Goal: Download file/media

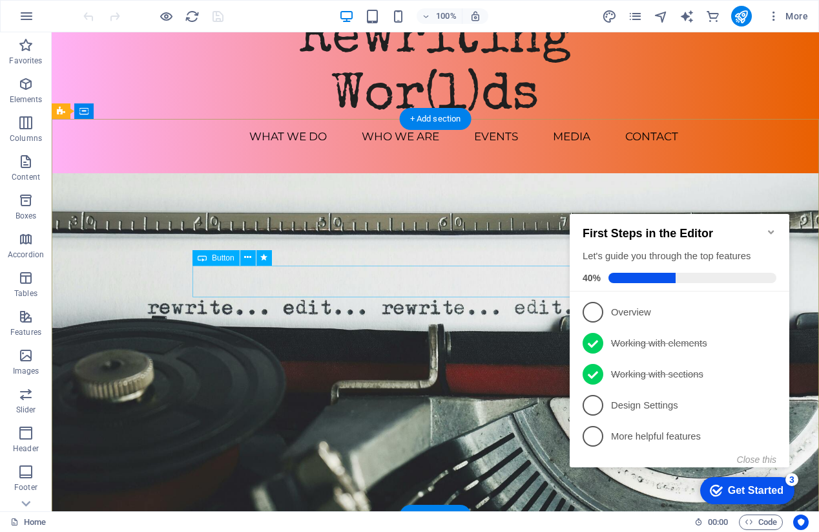
scroll to position [43, 0]
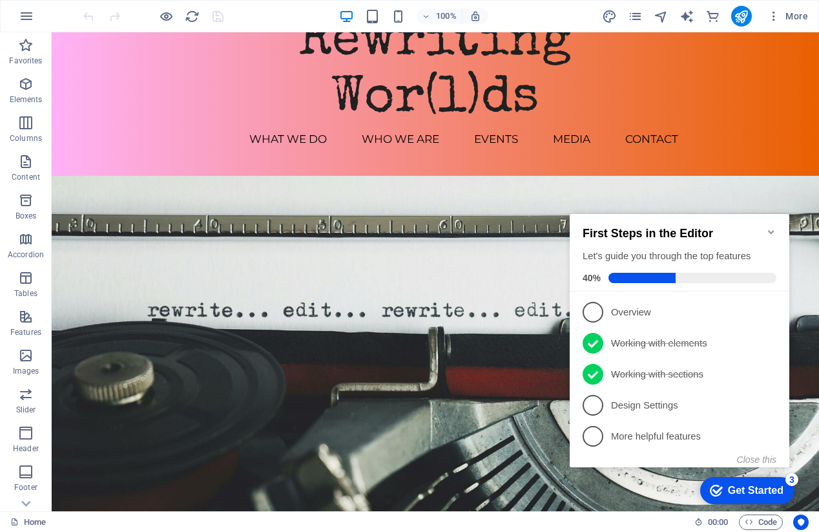
click at [771, 227] on icon "Minimize checklist" at bounding box center [771, 232] width 10 height 10
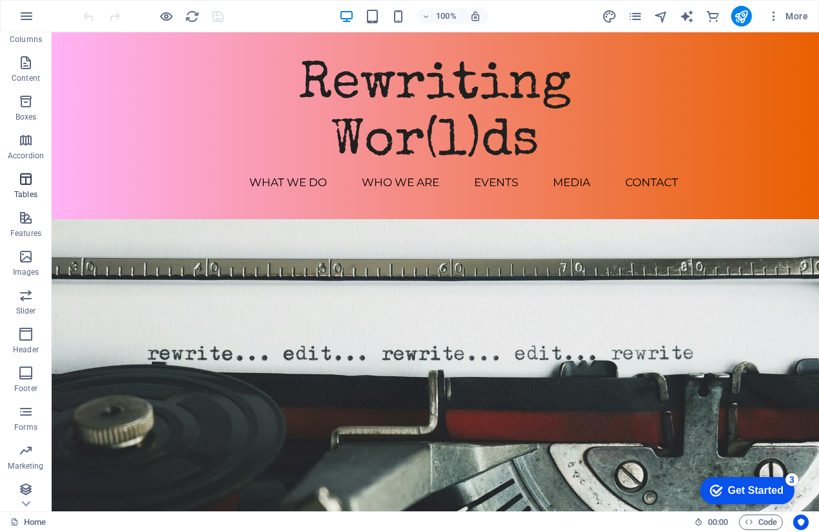
scroll to position [96, 0]
click at [27, 270] on p "Images" at bounding box center [26, 275] width 26 height 10
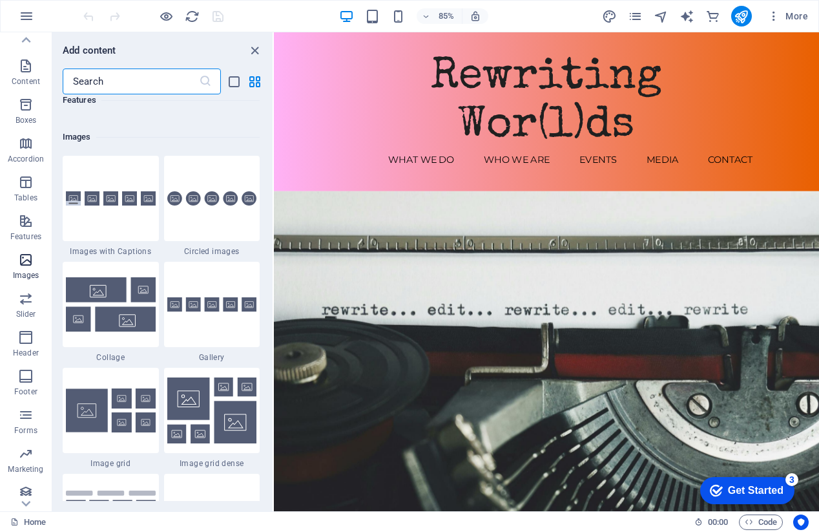
scroll to position [6551, 0]
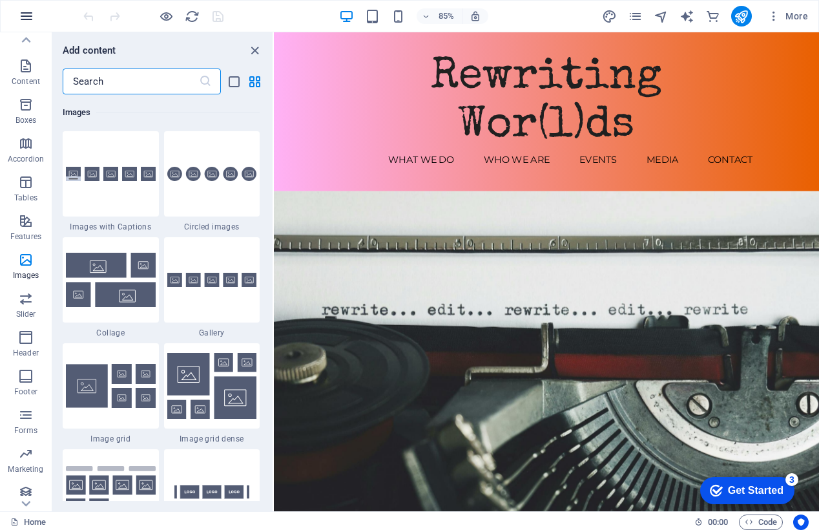
click at [28, 21] on icon "button" at bounding box center [27, 16] width 16 height 16
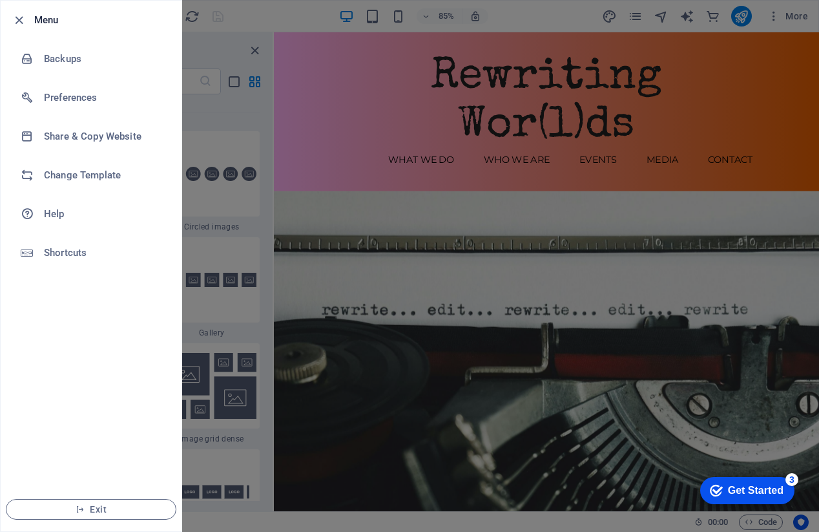
click at [241, 132] on div at bounding box center [409, 266] width 819 height 532
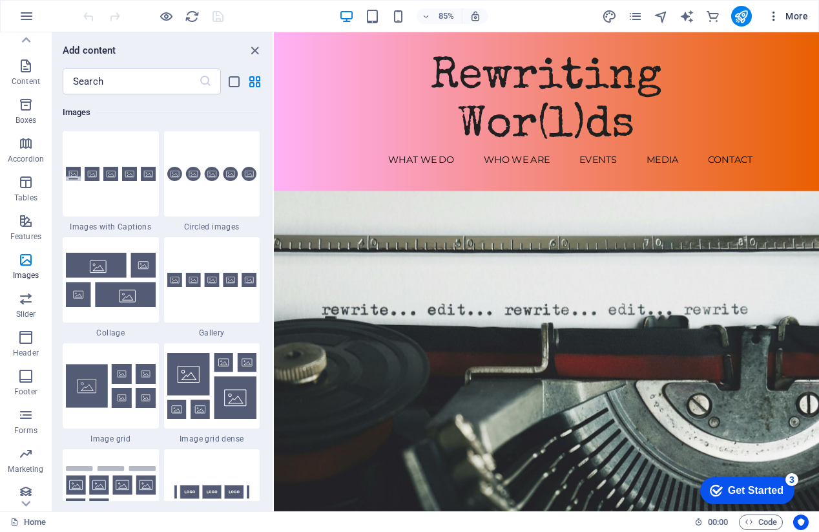
click at [793, 20] on span "More" at bounding box center [787, 16] width 41 height 13
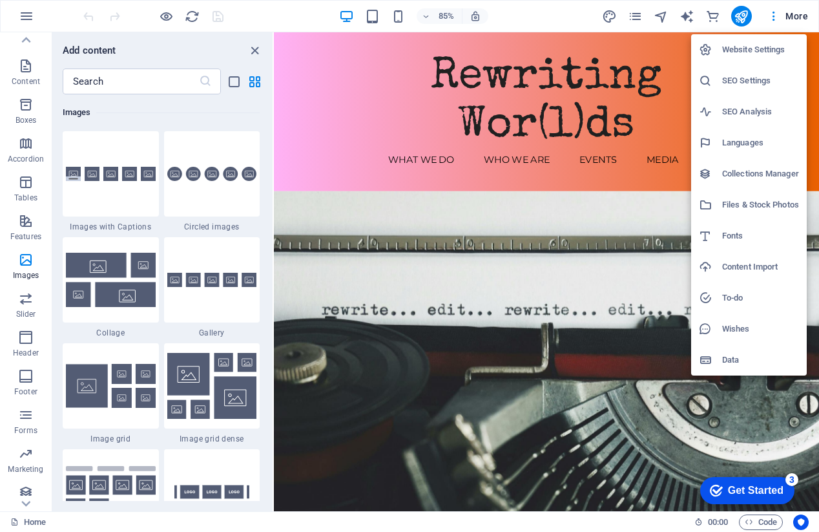
click at [795, 17] on div at bounding box center [409, 266] width 819 height 532
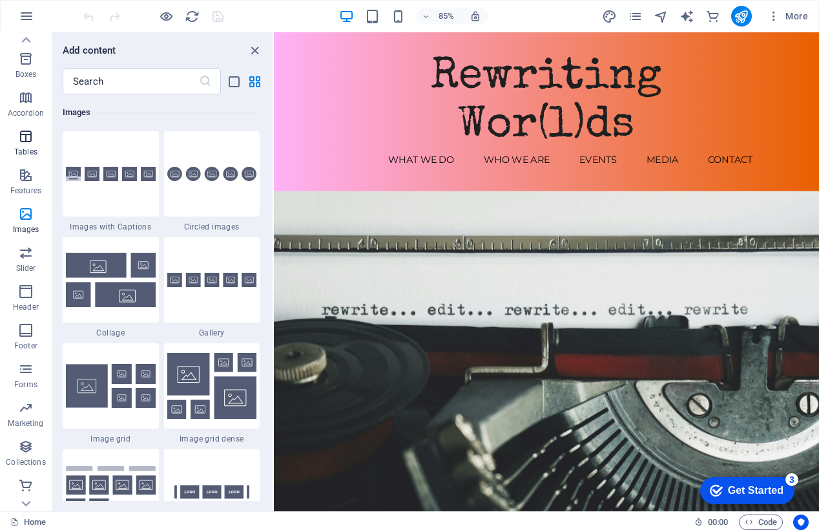
scroll to position [0, 0]
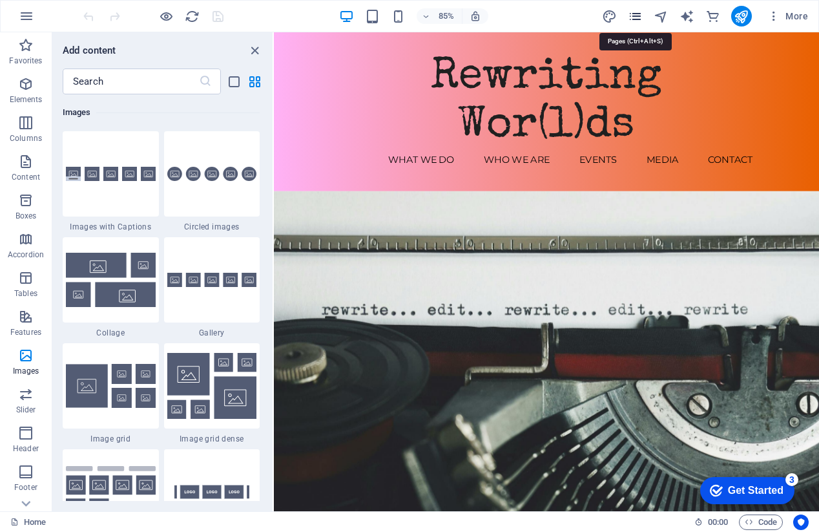
click at [642, 13] on icon "pages" at bounding box center [635, 16] width 15 height 15
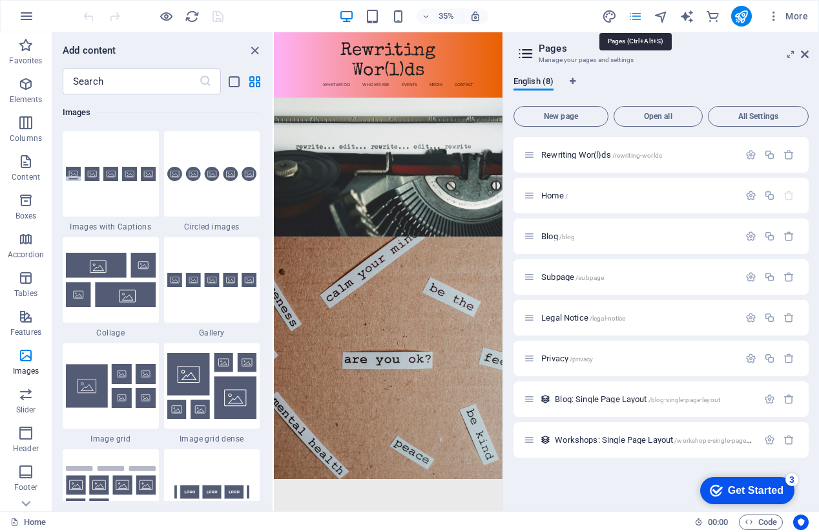
click at [642, 13] on icon "pages" at bounding box center [635, 16] width 15 height 15
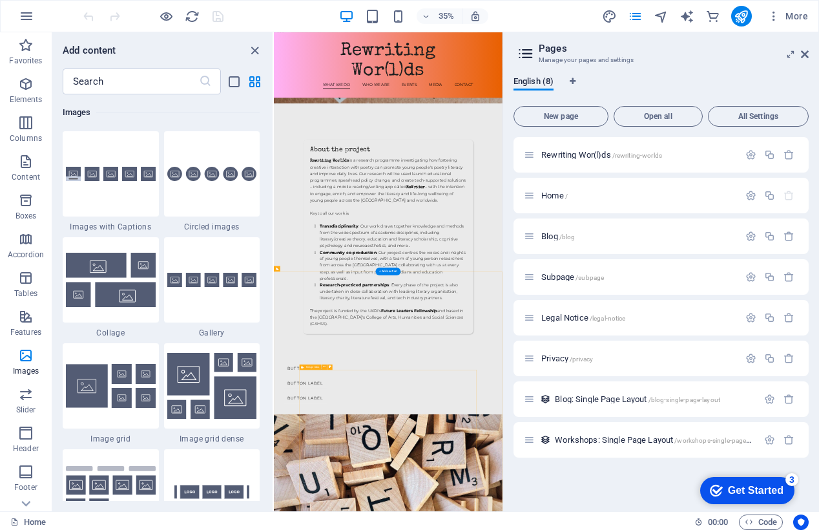
scroll to position [903, 0]
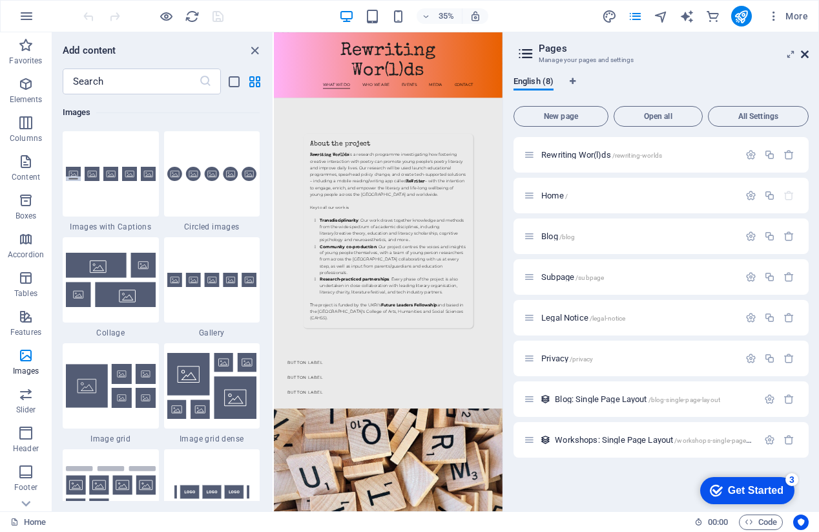
click at [802, 54] on icon at bounding box center [805, 54] width 8 height 10
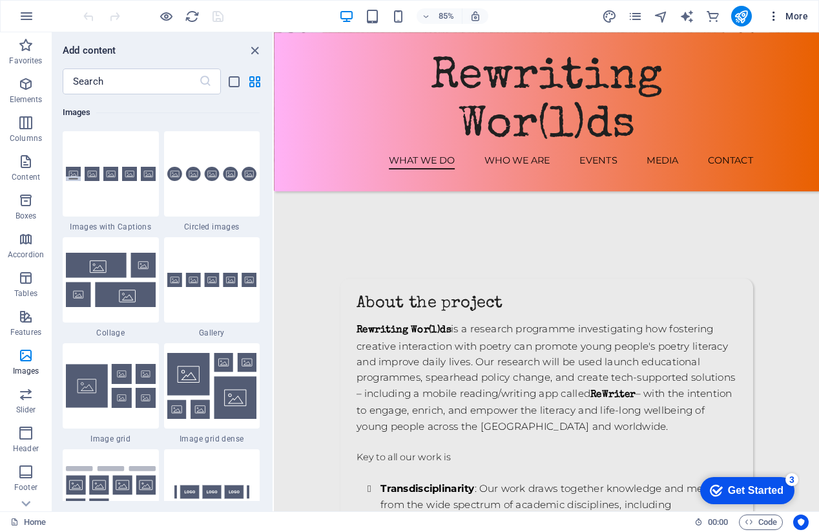
click at [777, 18] on icon "button" at bounding box center [773, 16] width 13 height 13
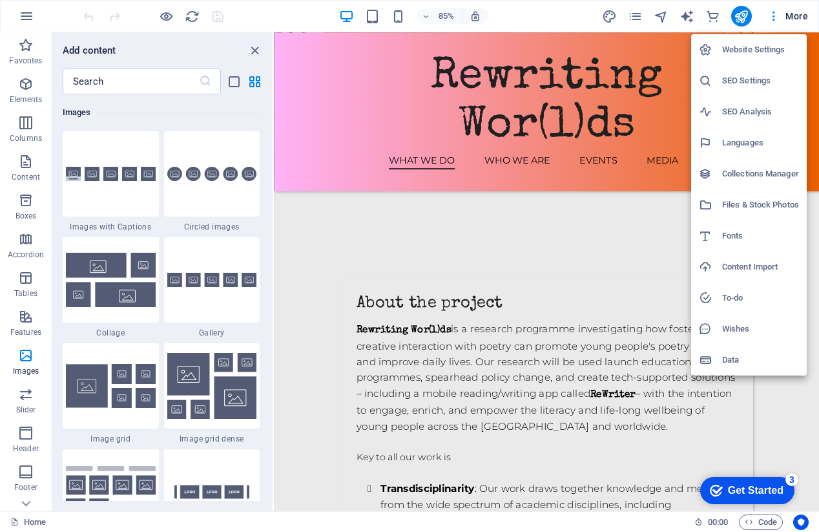
click at [778, 201] on h6 "Files & Stock Photos" at bounding box center [760, 205] width 77 height 16
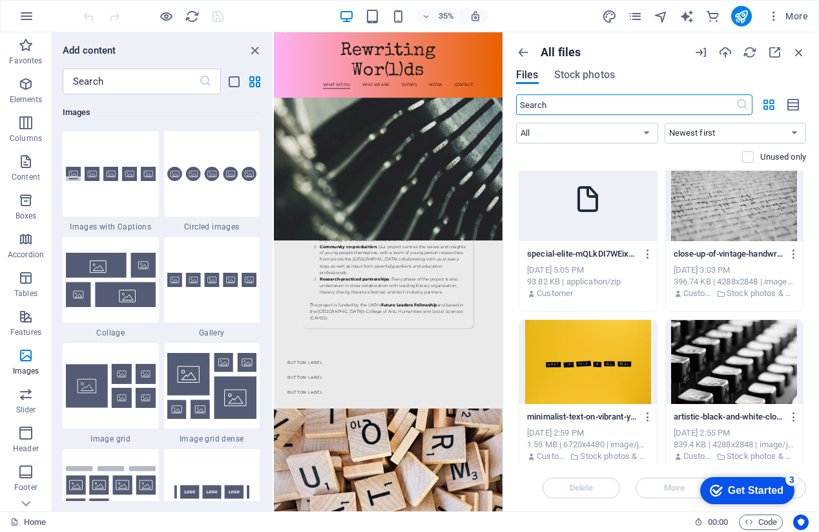
scroll to position [176, 0]
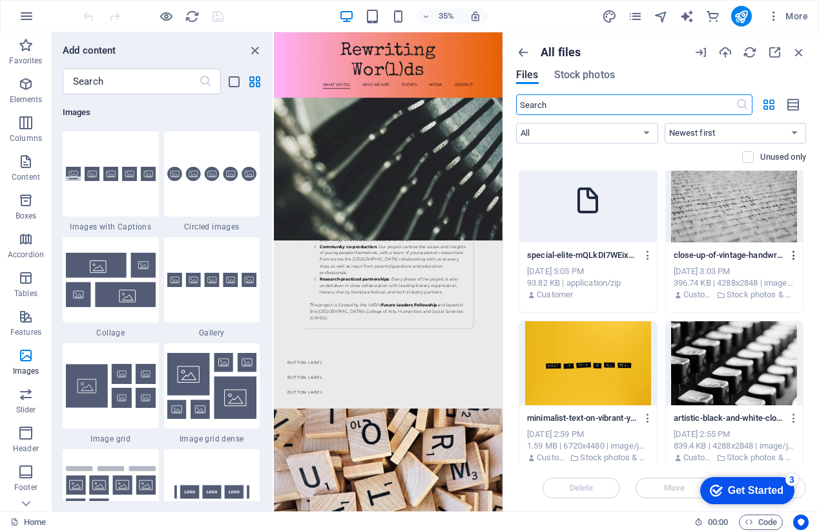
click at [789, 256] on icon "button" at bounding box center [794, 255] width 12 height 12
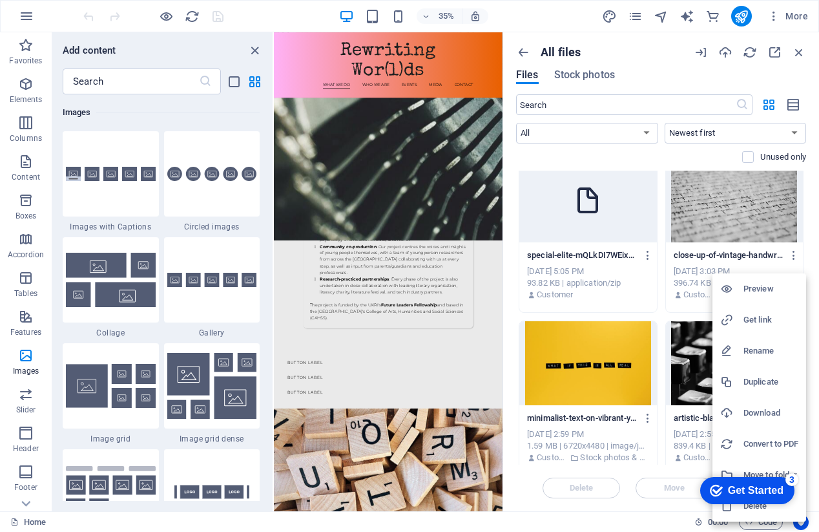
click at [769, 411] on h6 "Download" at bounding box center [771, 413] width 55 height 16
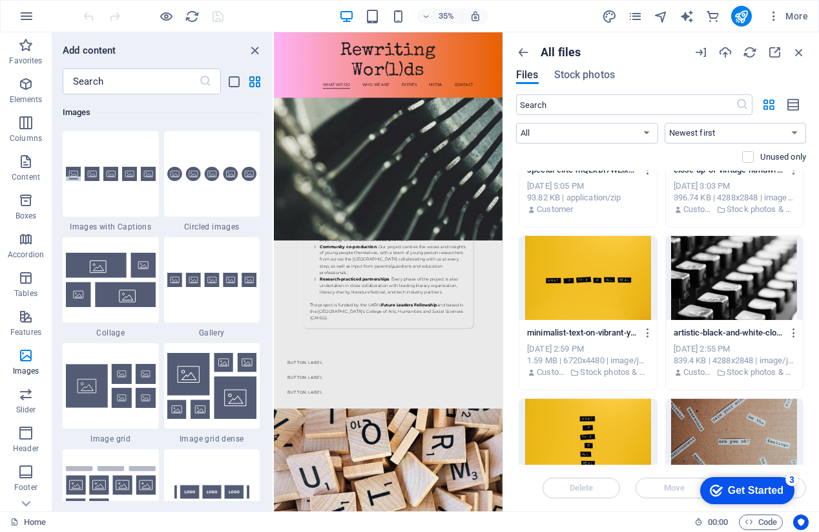
scroll to position [268, 0]
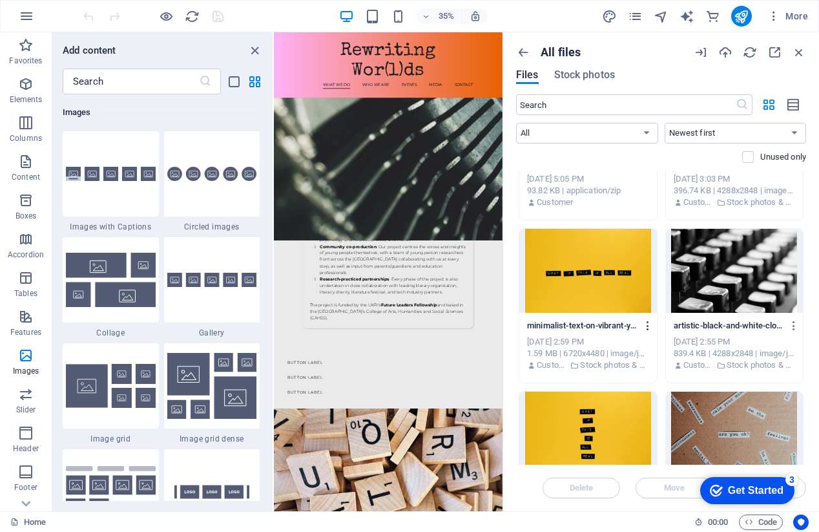
click at [645, 326] on icon "button" at bounding box center [648, 326] width 12 height 12
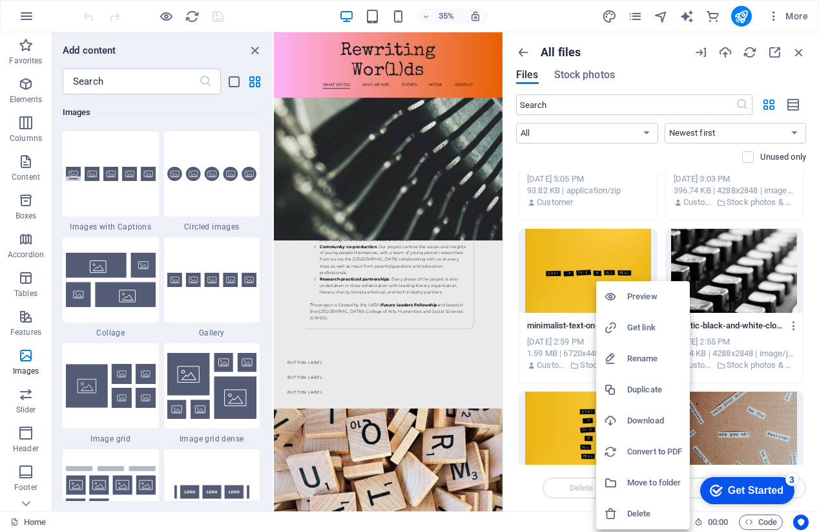
click at [576, 326] on div at bounding box center [409, 266] width 819 height 532
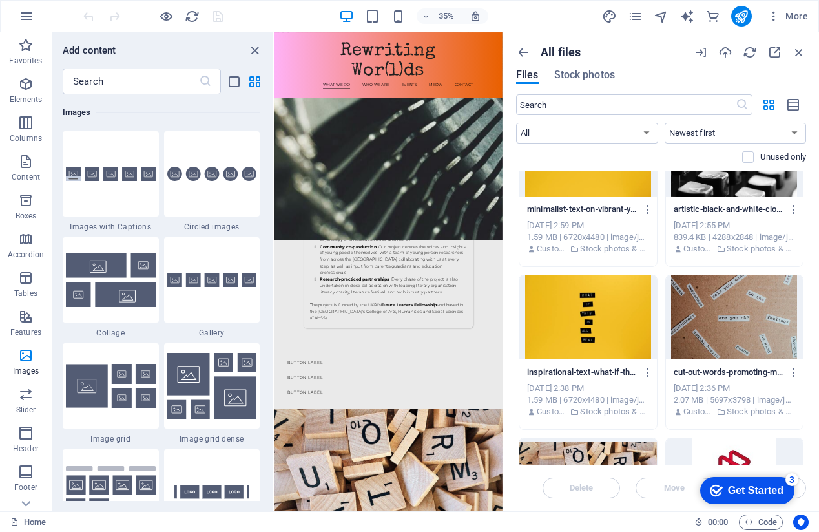
scroll to position [399, 0]
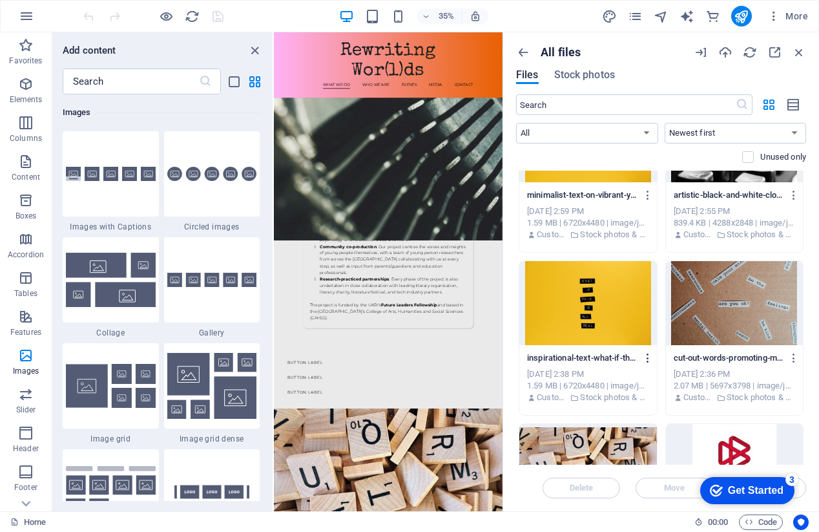
click at [647, 360] on icon "button" at bounding box center [648, 358] width 12 height 12
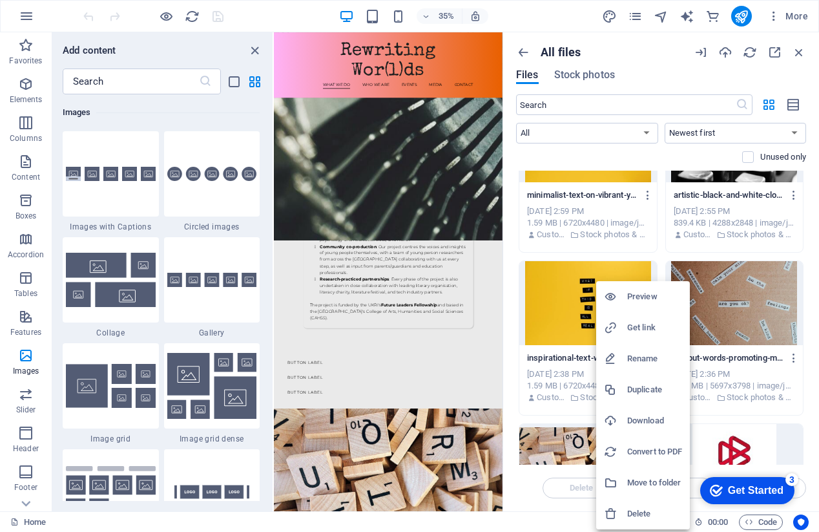
click at [663, 424] on h6 "Download" at bounding box center [654, 421] width 55 height 16
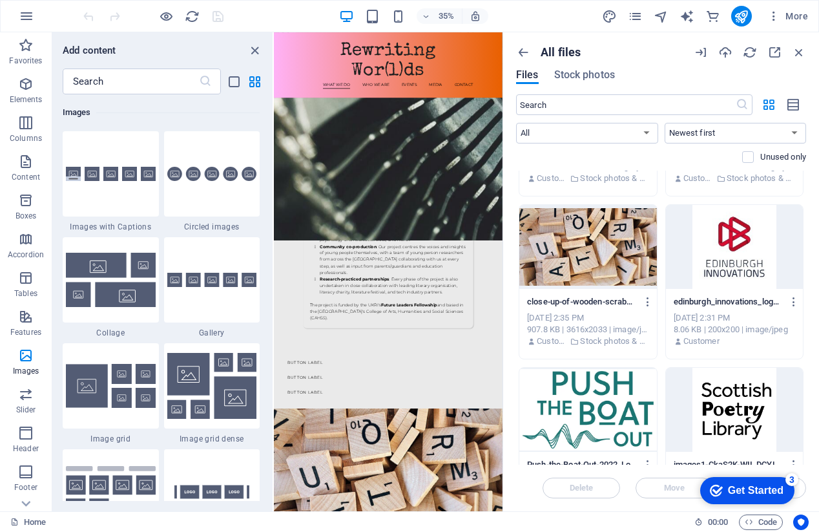
scroll to position [627, 0]
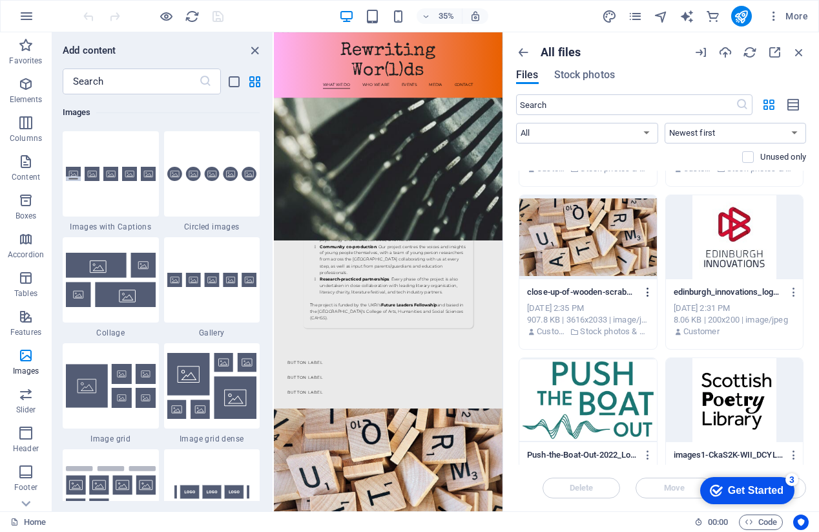
click at [648, 293] on icon "button" at bounding box center [648, 292] width 12 height 12
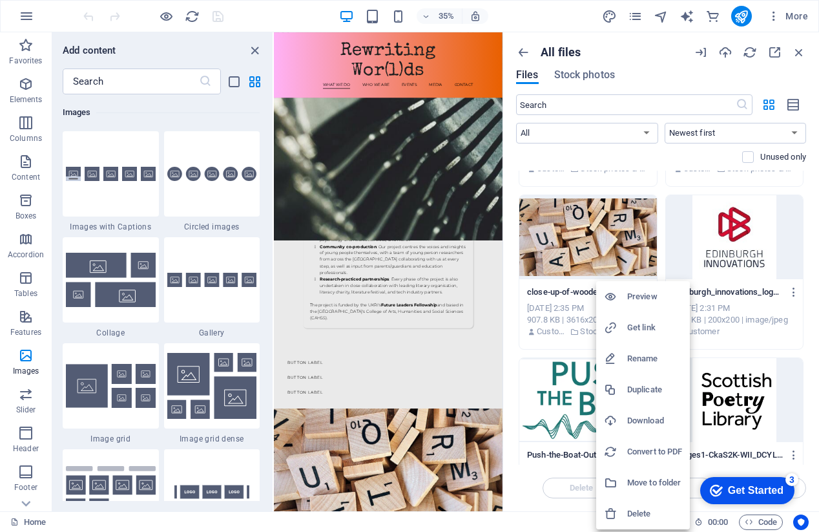
click at [658, 419] on h6 "Download" at bounding box center [654, 421] width 55 height 16
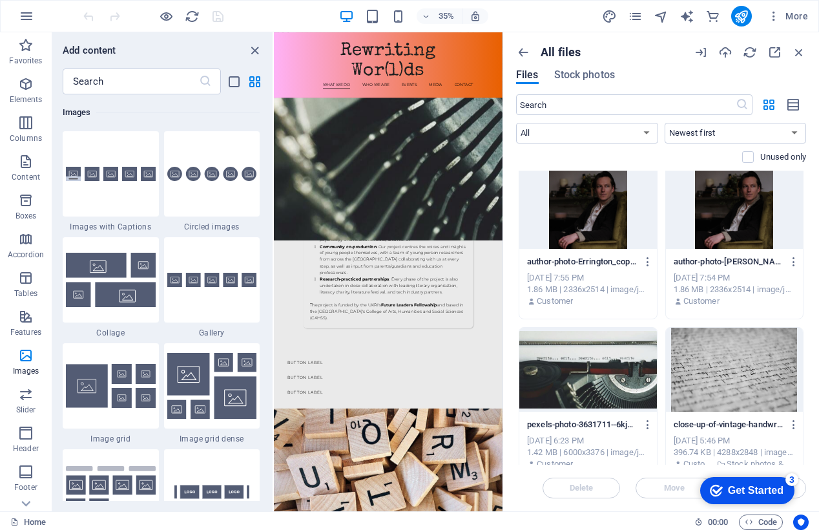
scroll to position [2791, 0]
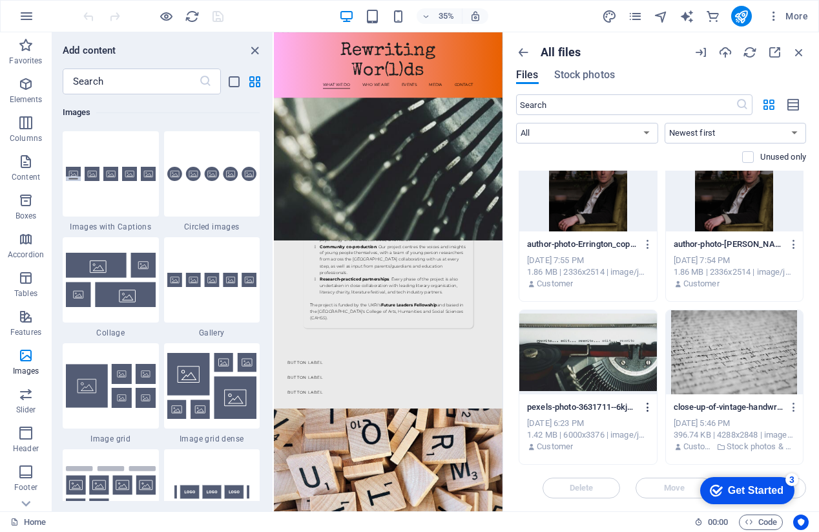
click at [647, 407] on icon "button" at bounding box center [648, 407] width 12 height 12
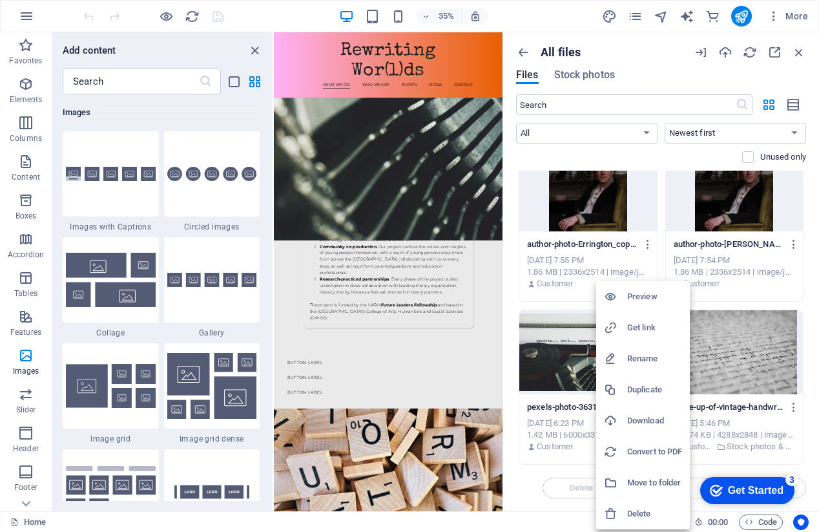
click at [660, 416] on h6 "Download" at bounding box center [654, 421] width 55 height 16
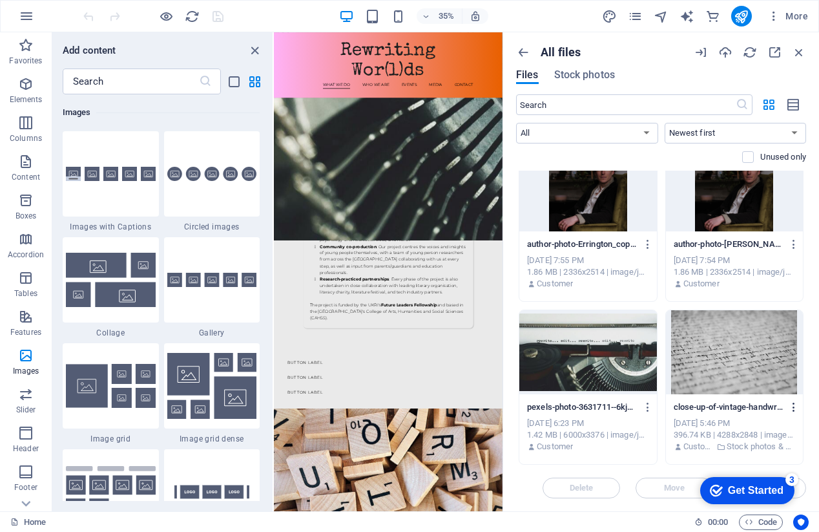
click at [792, 408] on icon "button" at bounding box center [794, 407] width 12 height 12
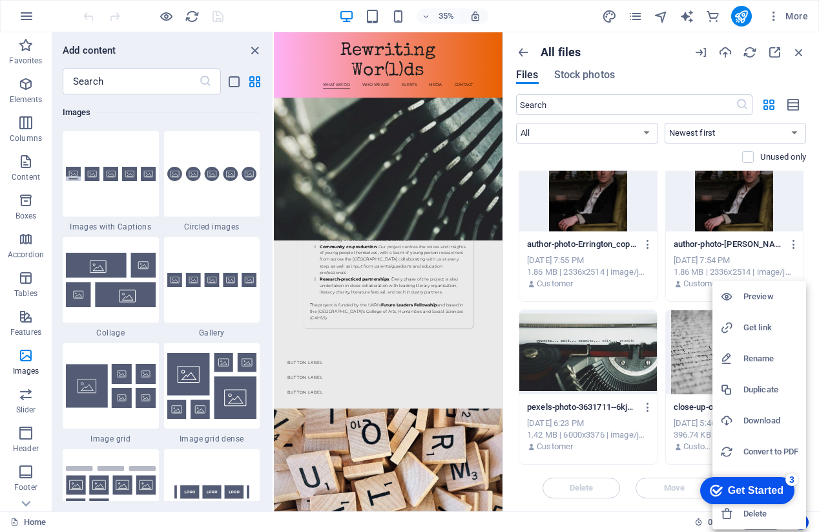
click at [765, 421] on h6 "Download" at bounding box center [771, 421] width 55 height 16
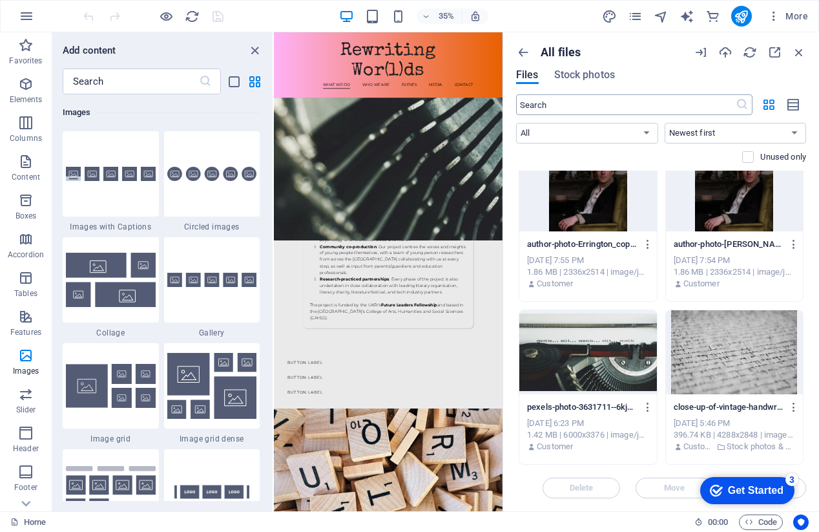
click at [539, 103] on input "text" at bounding box center [626, 104] width 220 height 21
type input "text"
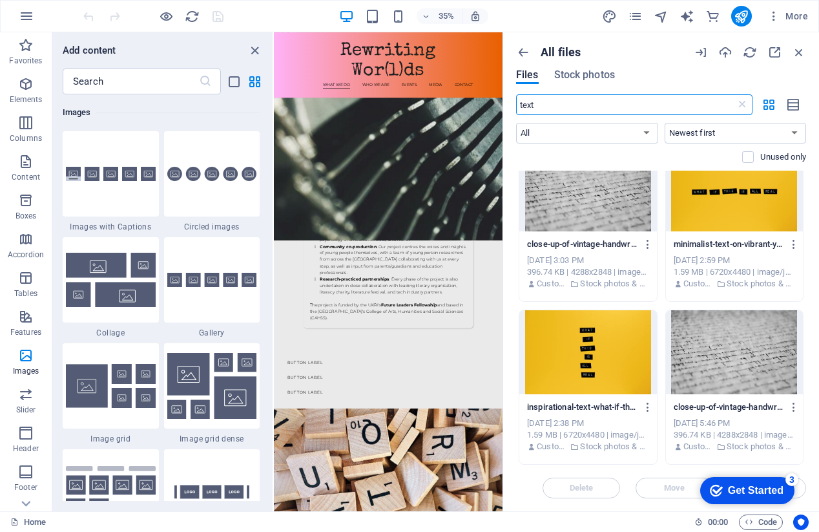
scroll to position [24, 0]
click at [570, 72] on span "Stock photos" at bounding box center [584, 75] width 61 height 16
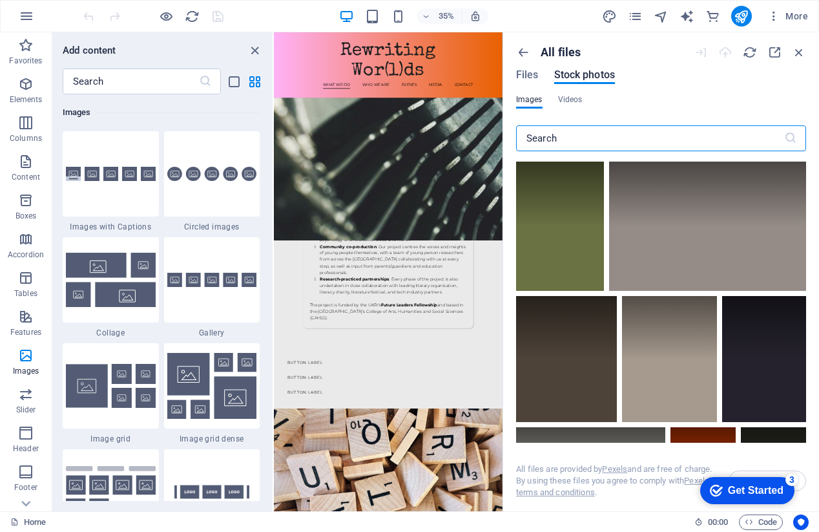
click at [554, 148] on input "text" at bounding box center [650, 138] width 268 height 26
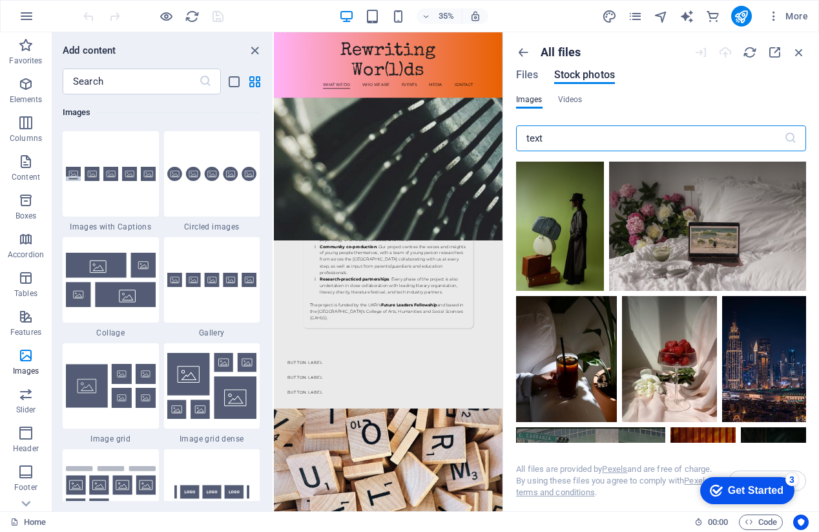
type input "text"
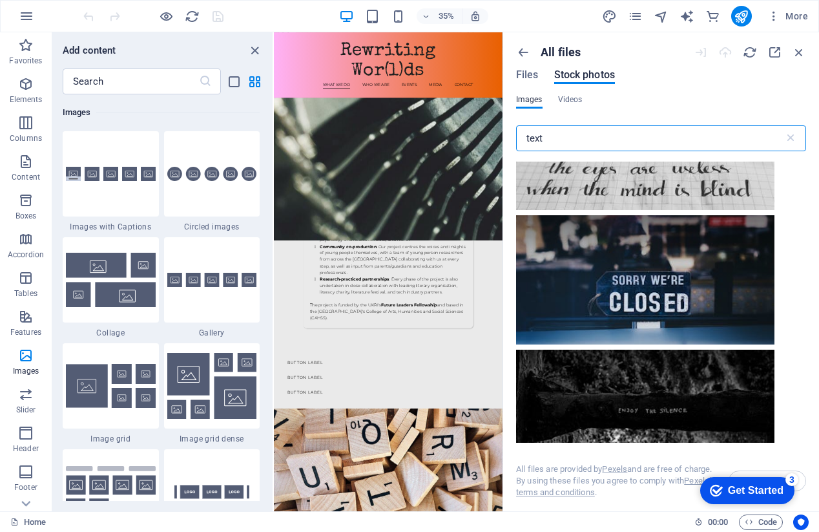
scroll to position [8881, 0]
